Goal: Contribute content

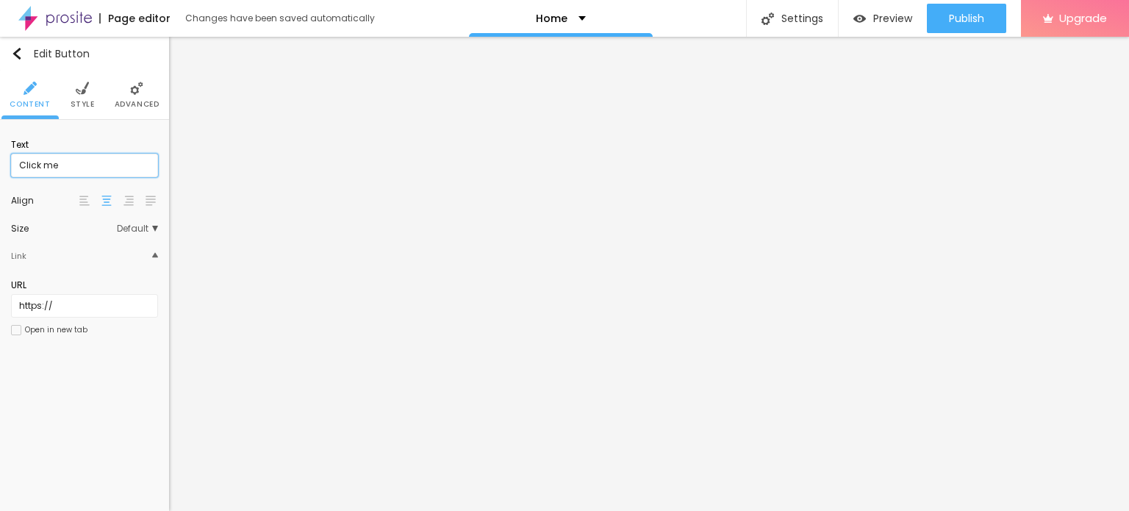
click at [44, 169] on input "Click me" at bounding box center [84, 166] width 147 height 24
click at [44, 168] on input "Click me" at bounding box center [84, 166] width 147 height 24
paste input "WhatsApp :- ☎️ [PHONE_NUMBER]"
type input "WhatsApp :- ☎️ [PHONE_NUMBER]"
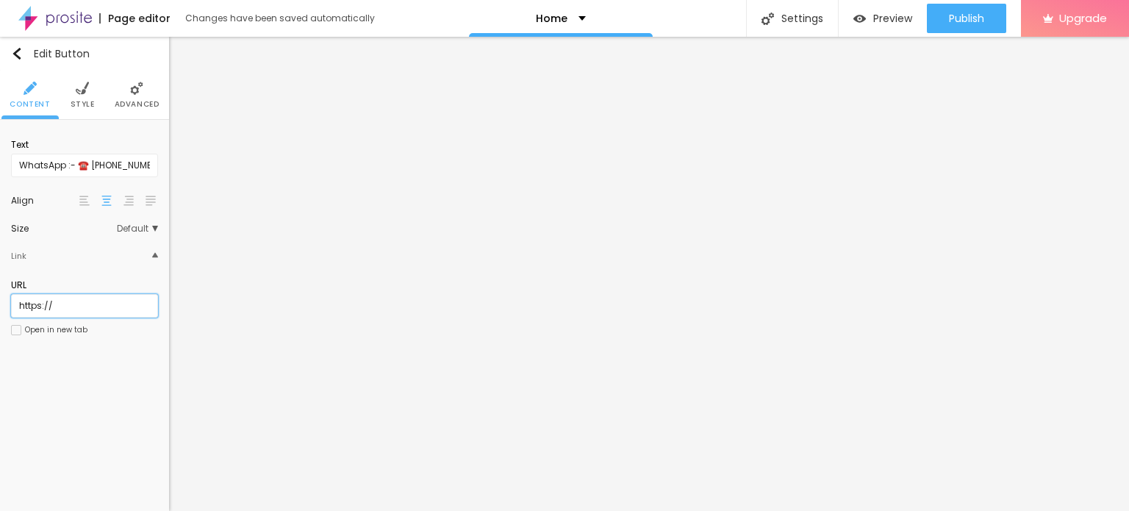
click at [40, 306] on input "https://" at bounding box center [84, 306] width 147 height 24
paste input "[DOMAIN_NAME][URL]"
type input "[URL][DOMAIN_NAME]"
click at [18, 328] on div at bounding box center [16, 330] width 10 height 10
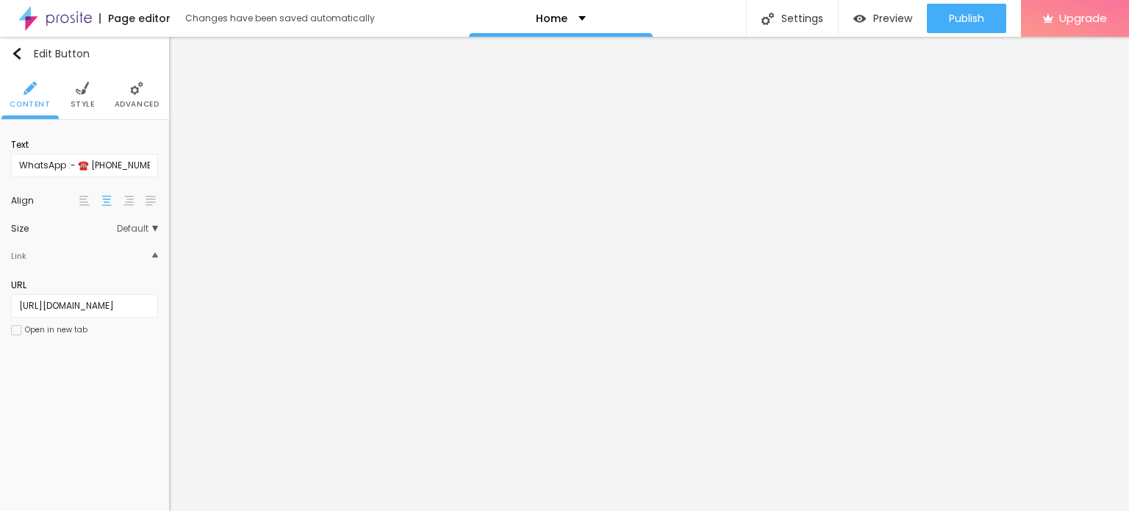
scroll to position [0, 0]
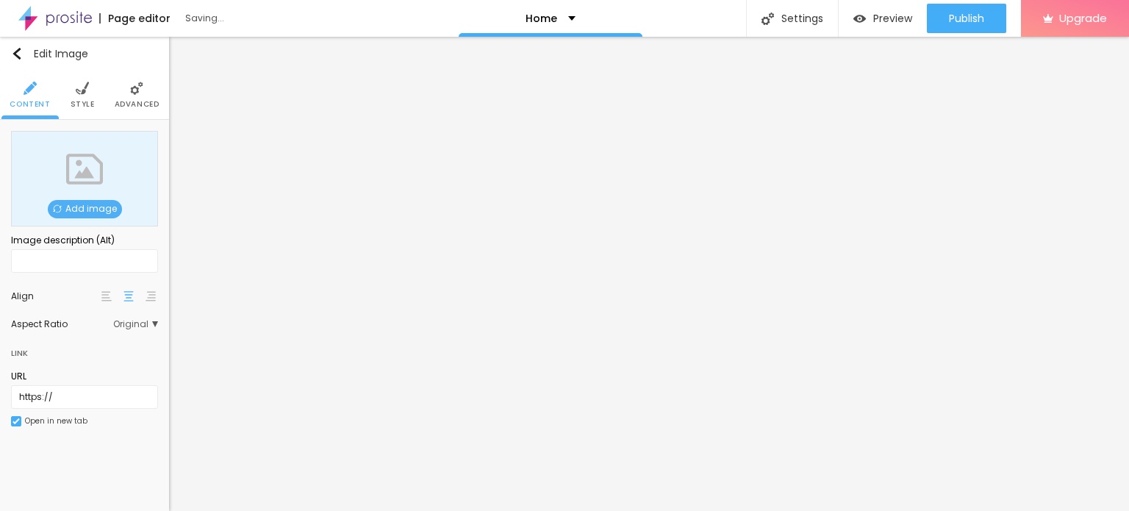
click at [85, 209] on span "Add image" at bounding box center [85, 209] width 74 height 18
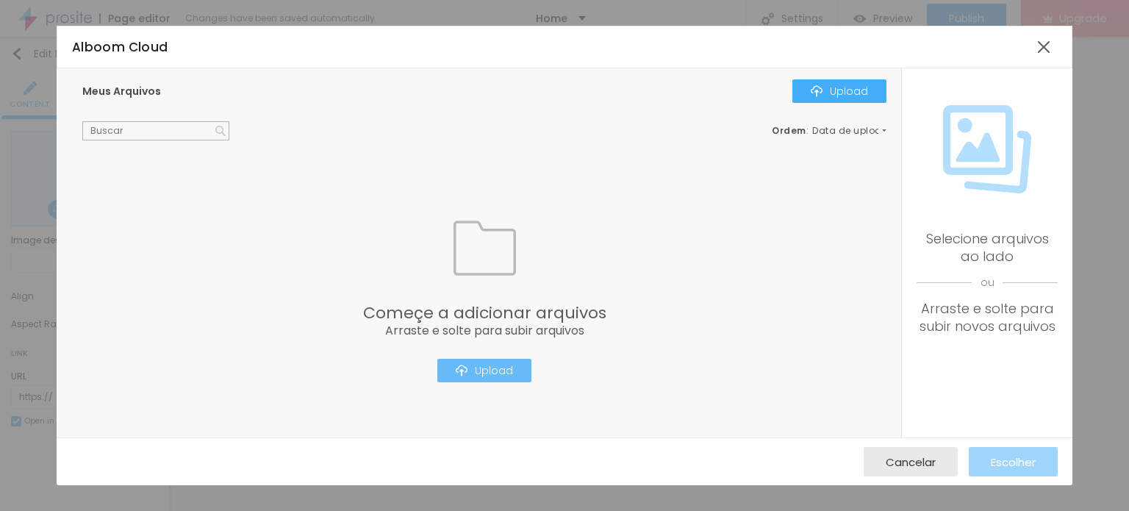
click at [476, 373] on div "Upload" at bounding box center [484, 370] width 57 height 12
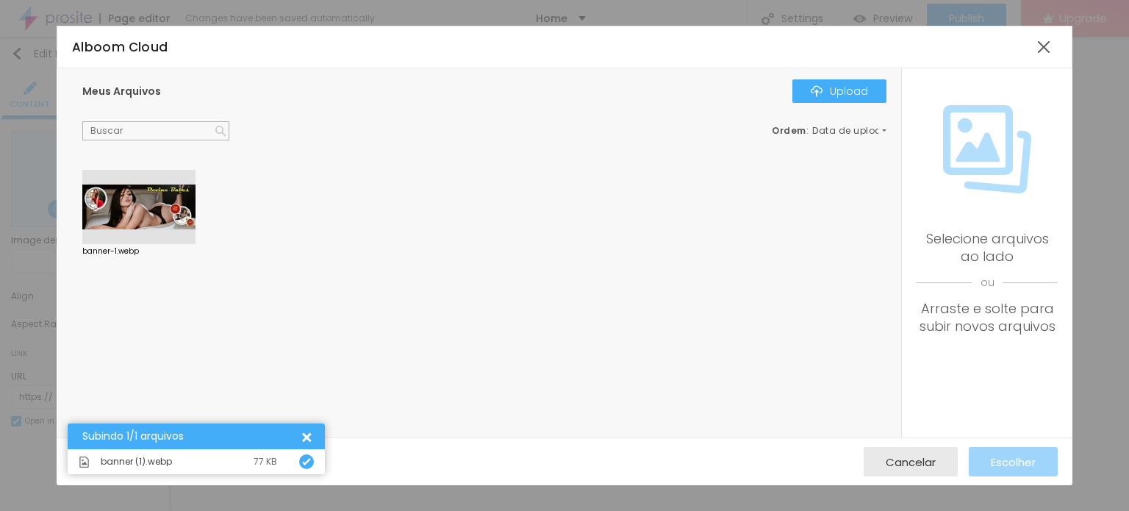
click at [126, 214] on div at bounding box center [138, 207] width 113 height 75
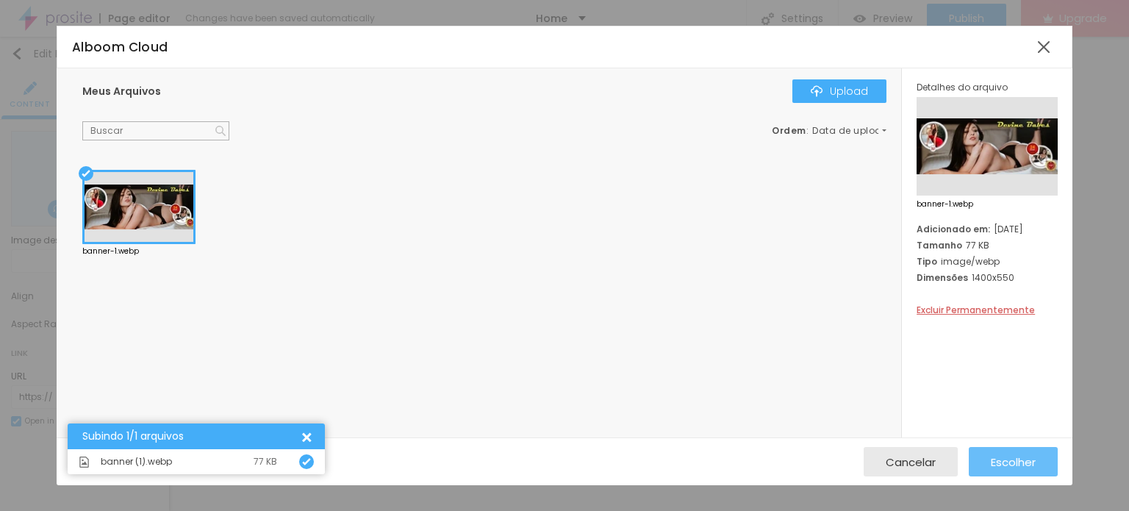
click at [992, 460] on span "Escolher" at bounding box center [1013, 462] width 45 height 12
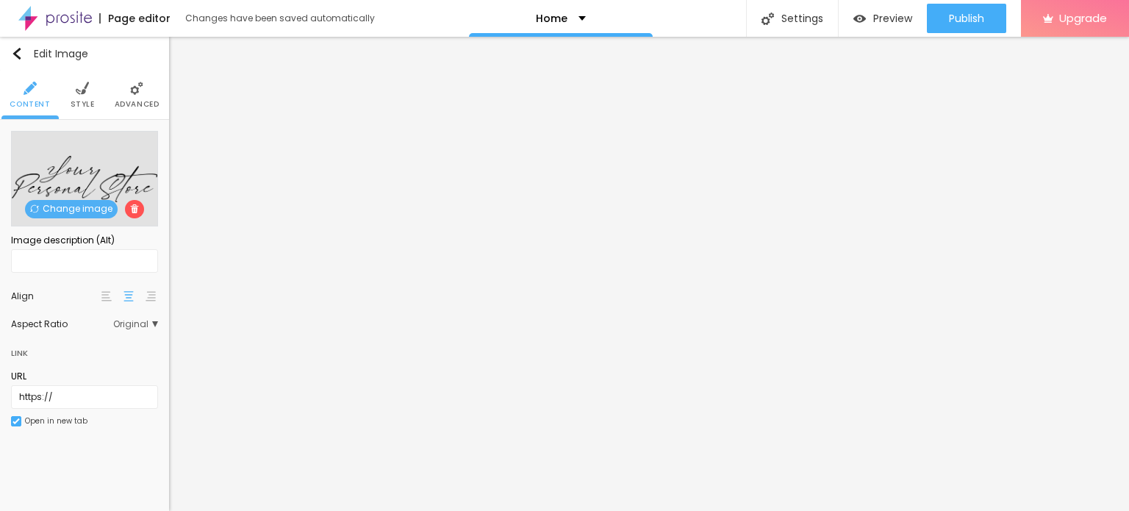
click at [68, 206] on span "Change image" at bounding box center [71, 209] width 93 height 18
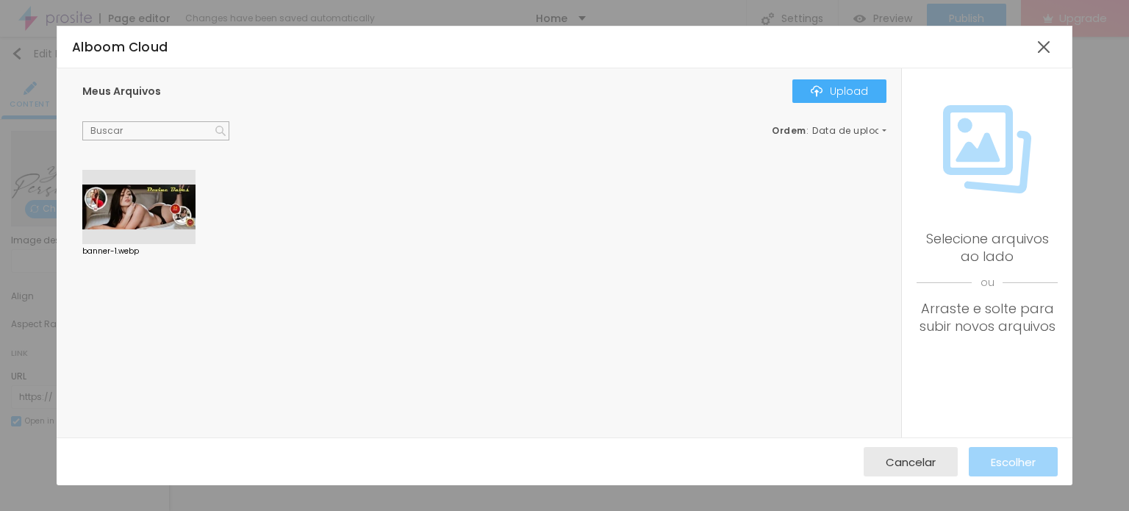
click at [149, 220] on div at bounding box center [138, 207] width 113 height 75
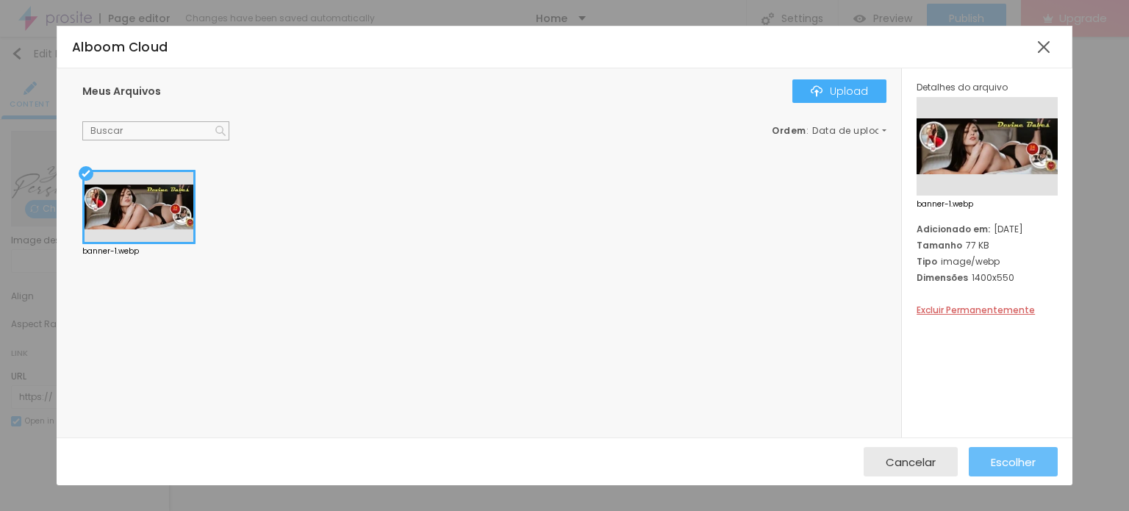
click at [993, 467] on span "Escolher" at bounding box center [1013, 462] width 45 height 12
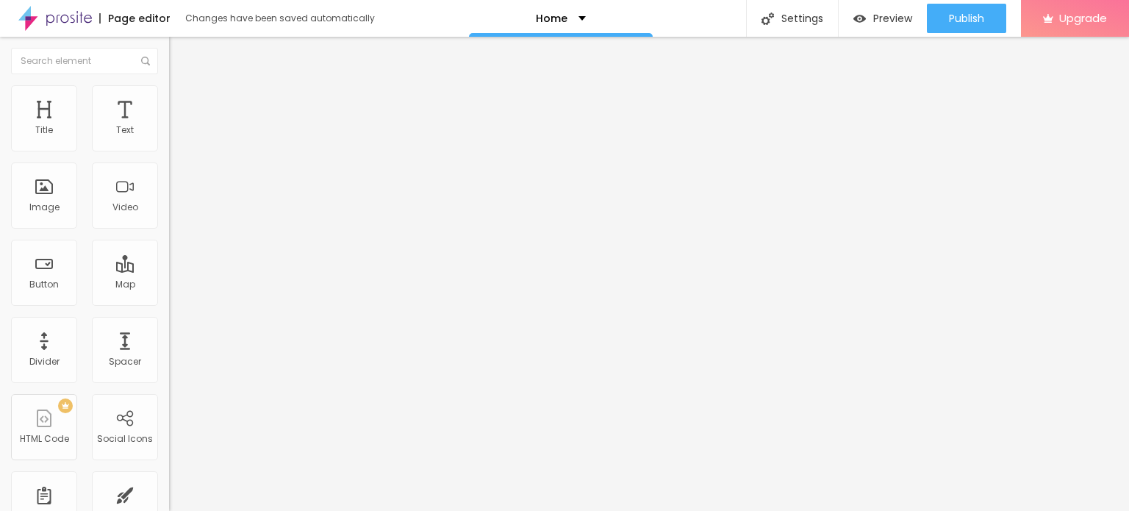
click at [71, 11] on img at bounding box center [54, 18] width 73 height 37
